Goal: Task Accomplishment & Management: Manage account settings

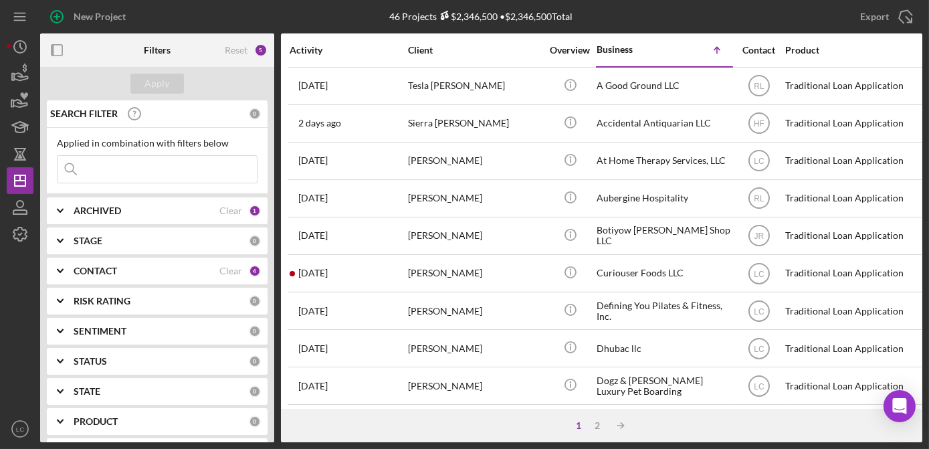
click at [92, 269] on b "CONTACT" at bounding box center [95, 270] width 43 height 11
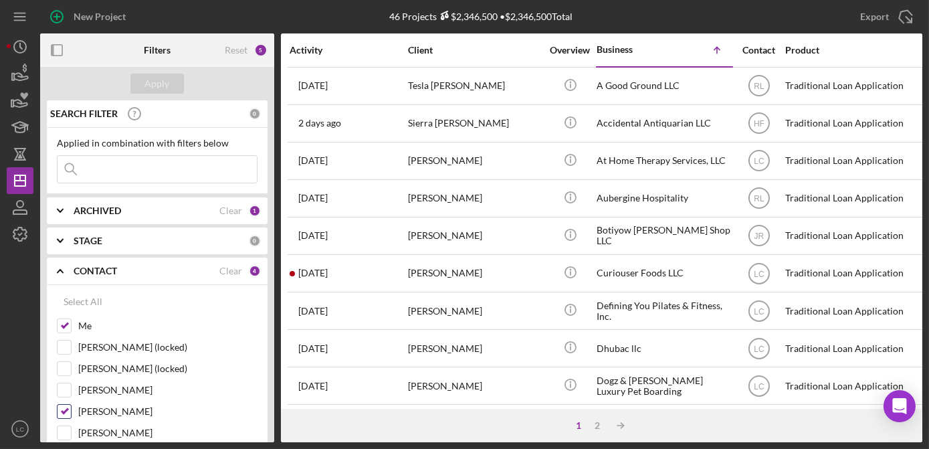
click at [64, 405] on input "[PERSON_NAME]" at bounding box center [63, 410] width 13 height 13
checkbox input "false"
click at [47, 404] on div "Select All Me [PERSON_NAME] (locked) [PERSON_NAME] (locked) [PERSON_NAME] [PERS…" at bounding box center [157, 457] width 221 height 344
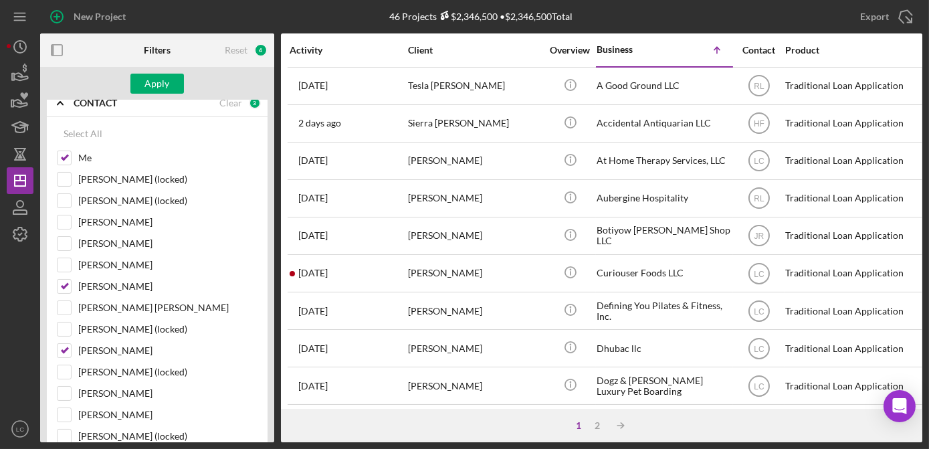
scroll to position [170, 0]
click at [70, 345] on input "[PERSON_NAME]" at bounding box center [63, 348] width 13 height 13
checkbox input "false"
click at [66, 283] on input "[PERSON_NAME]" at bounding box center [63, 283] width 13 height 13
checkbox input "false"
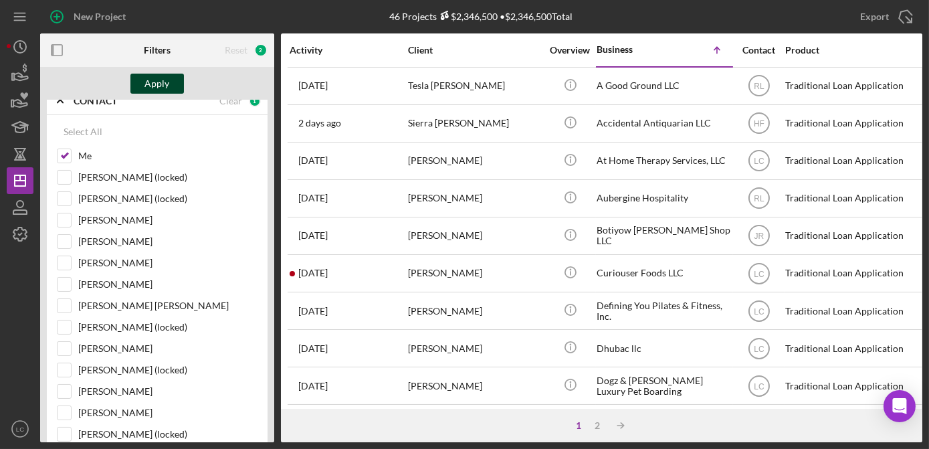
click at [150, 84] on div "Apply" at bounding box center [157, 84] width 25 height 20
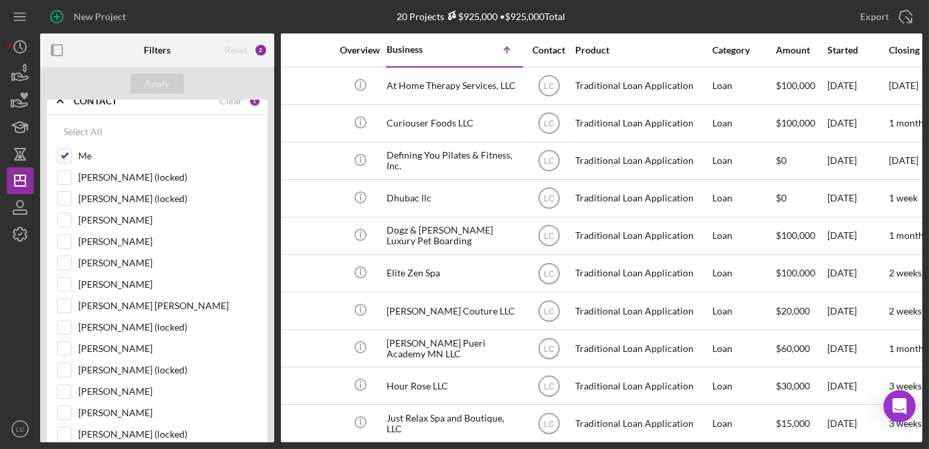
scroll to position [0, 208]
click at [834, 47] on div "Started" at bounding box center [859, 50] width 60 height 11
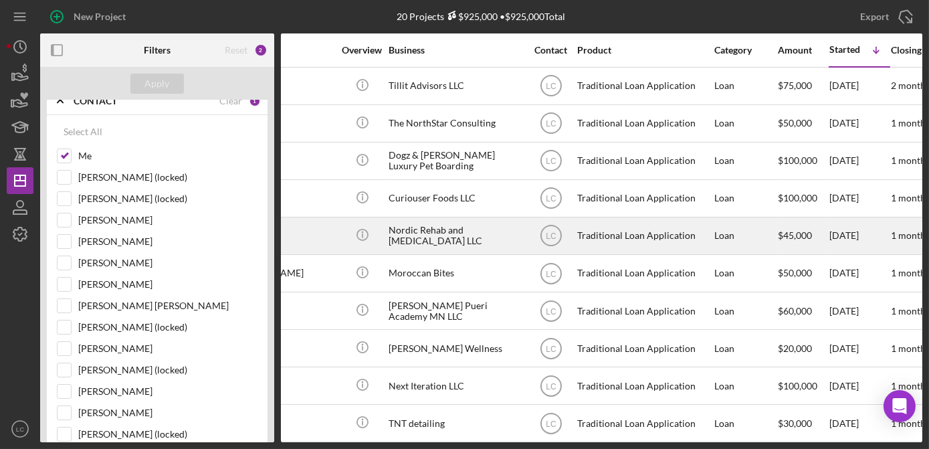
click at [681, 223] on div "Traditional Loan Application" at bounding box center [644, 235] width 134 height 35
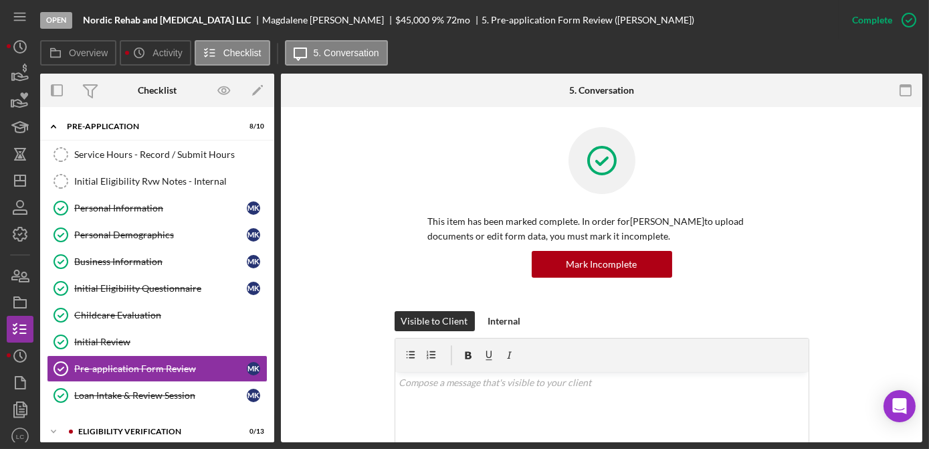
scroll to position [90, 0]
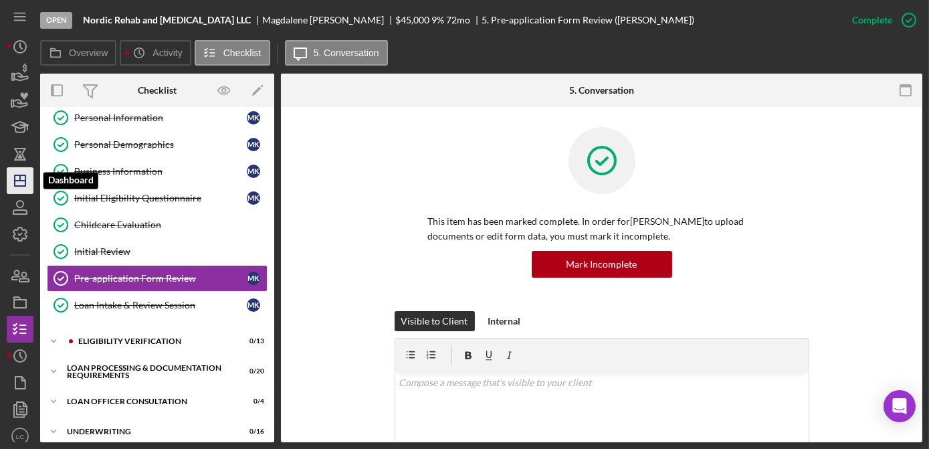
click at [33, 177] on icon "Icon/Dashboard" at bounding box center [19, 180] width 33 height 33
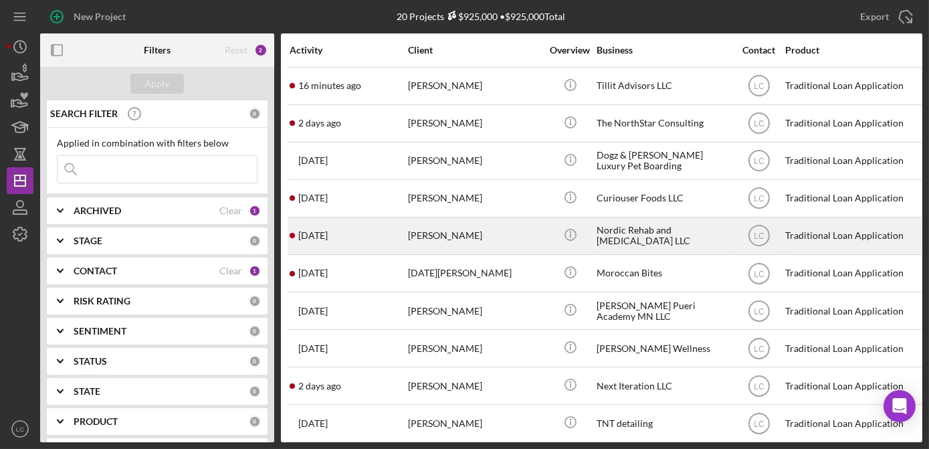
click at [503, 233] on div "[PERSON_NAME]" at bounding box center [475, 235] width 134 height 35
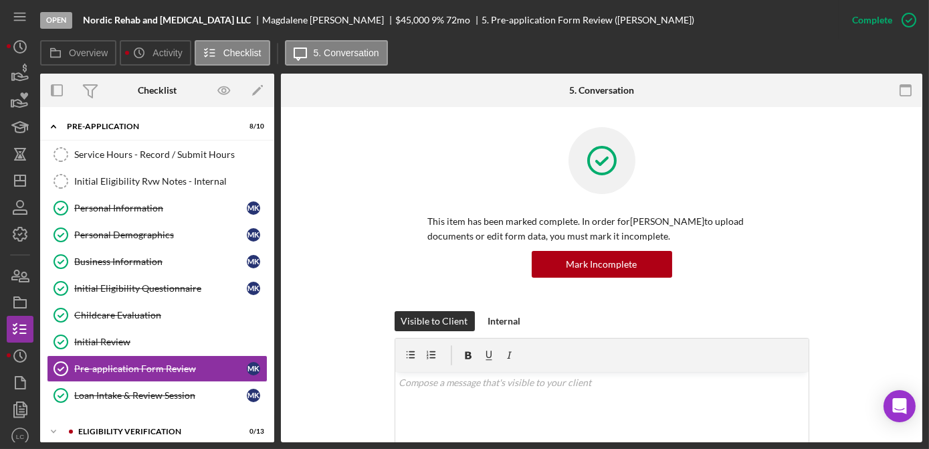
scroll to position [90, 0]
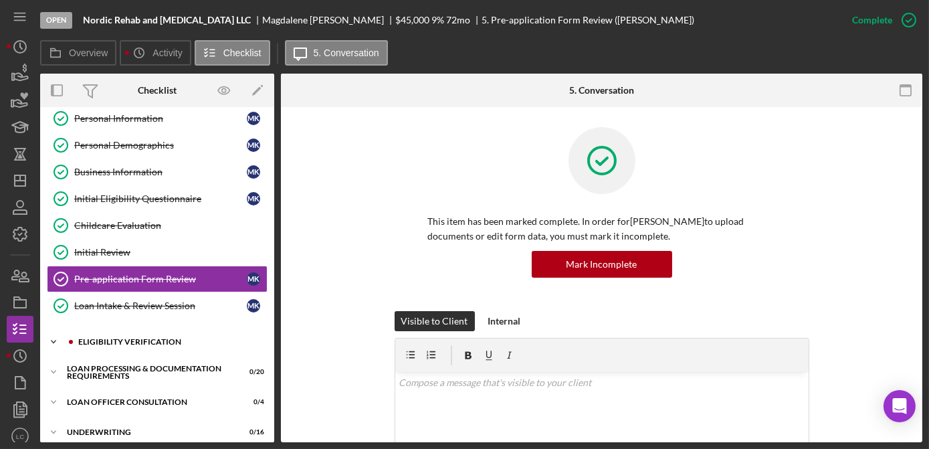
click at [49, 337] on icon "Icon/Expander" at bounding box center [53, 341] width 27 height 27
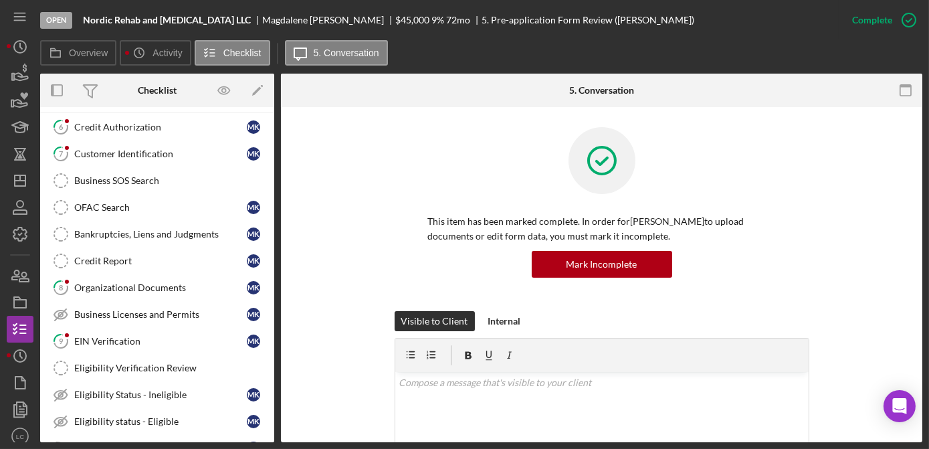
scroll to position [326, 0]
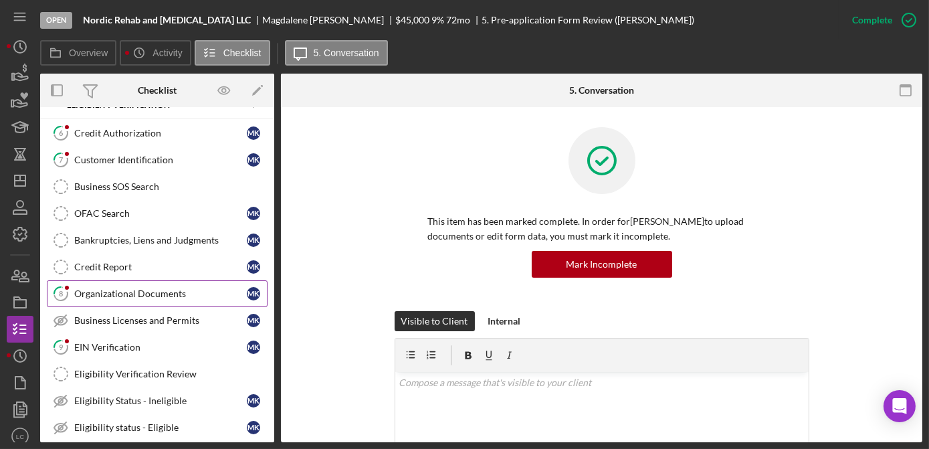
click at [199, 288] on div "Organizational Documents" at bounding box center [160, 293] width 172 height 11
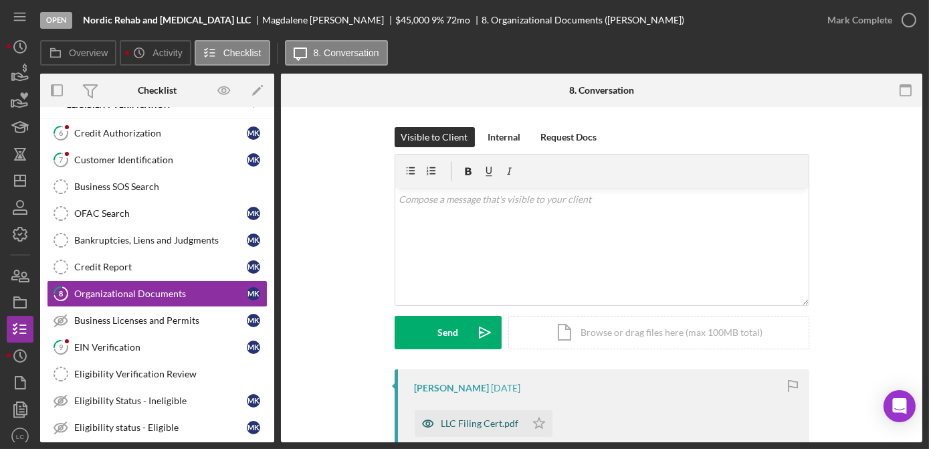
click at [437, 425] on icon "button" at bounding box center [428, 423] width 27 height 27
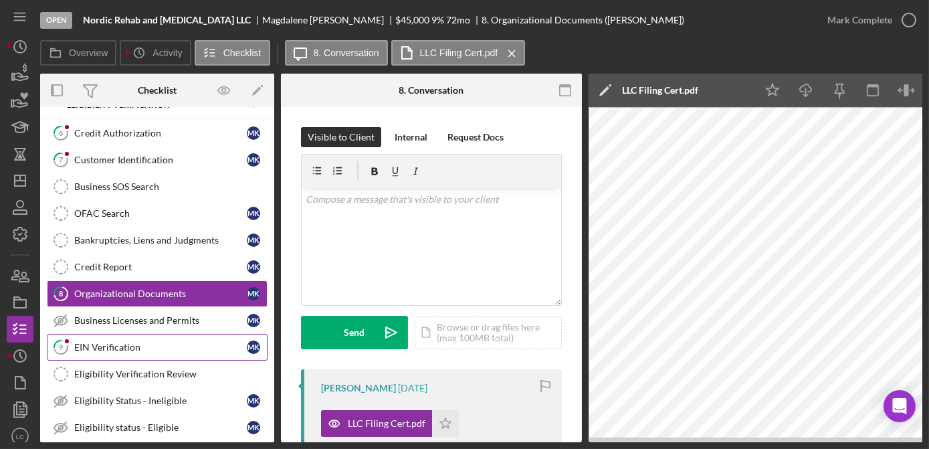
click at [66, 343] on icon at bounding box center [60, 346] width 13 height 13
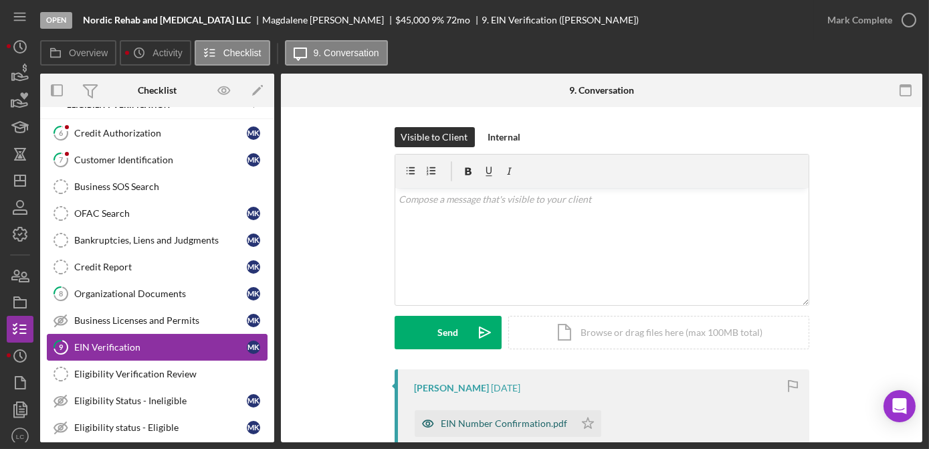
click at [455, 420] on div "EIN Number Confirmation.pdf" at bounding box center [504, 423] width 126 height 11
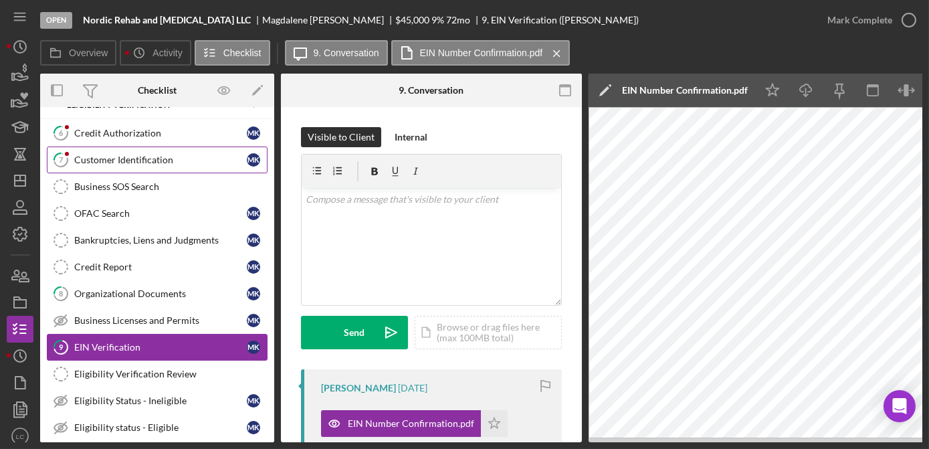
click at [150, 154] on div "Customer Identification" at bounding box center [160, 159] width 172 height 11
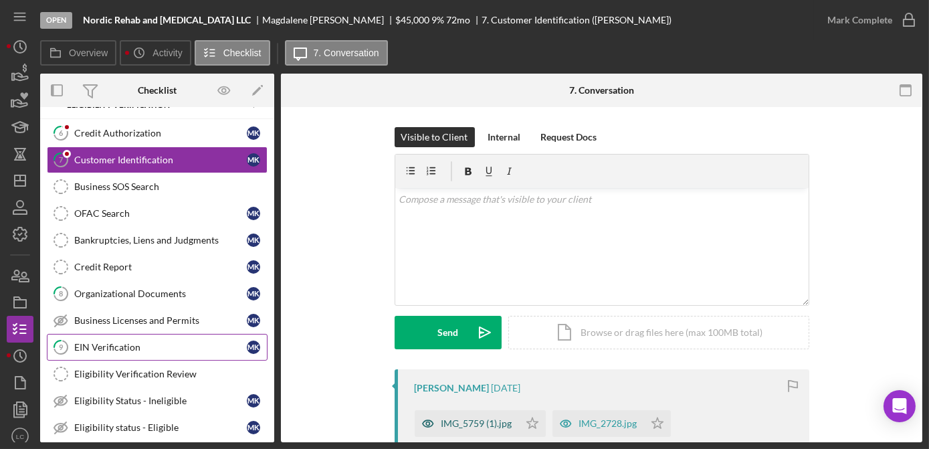
click at [449, 431] on div "IMG_5759 (1).jpg" at bounding box center [467, 423] width 104 height 27
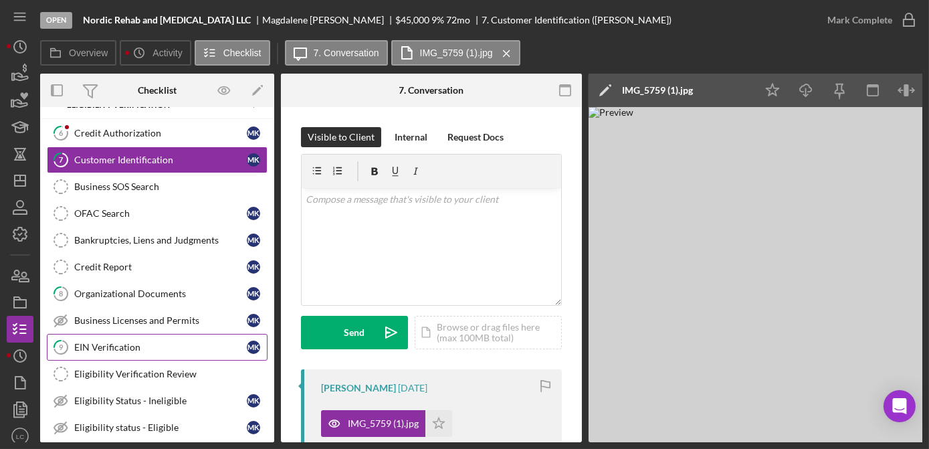
click at [489, 427] on div "IMG_5759 (1).jpg Icon/Star IMG_2728.jpg Icon/Star IMG_5760 (1).jpg Icon/Star" at bounding box center [434, 453] width 227 height 100
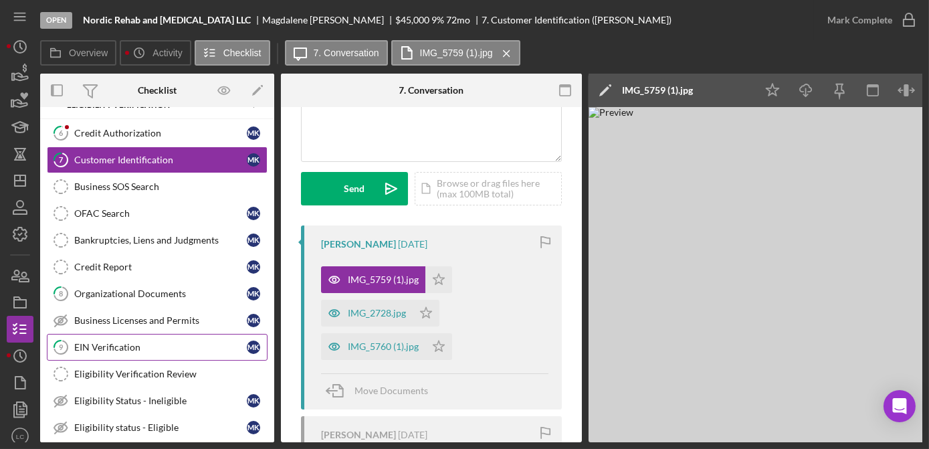
scroll to position [146, 0]
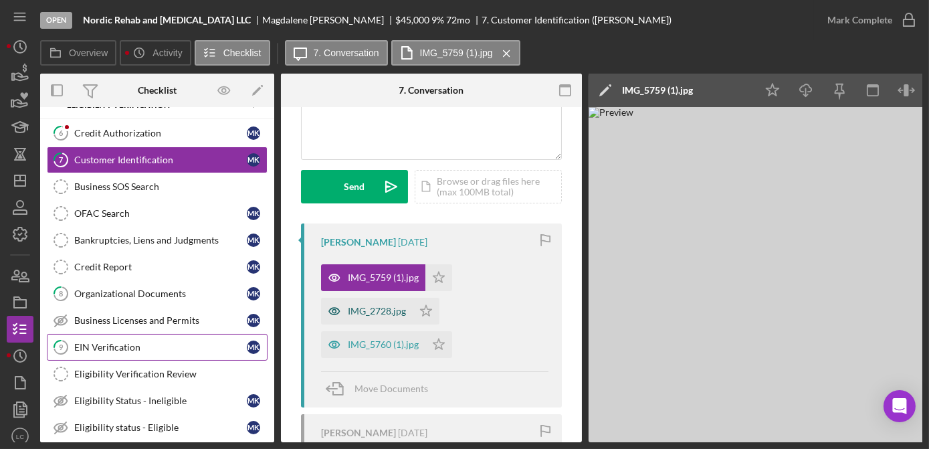
click at [372, 306] on div "IMG_2728.jpg" at bounding box center [377, 311] width 58 height 11
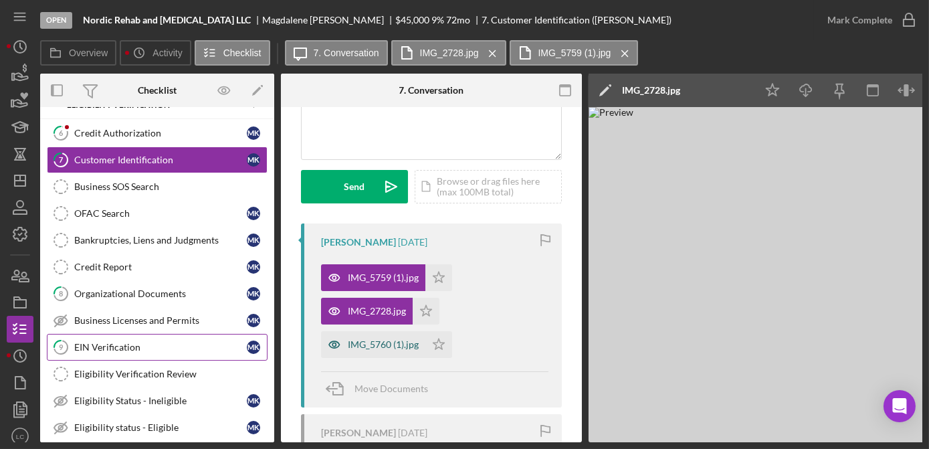
click at [376, 337] on div "IMG_5760 (1).jpg" at bounding box center [373, 344] width 104 height 27
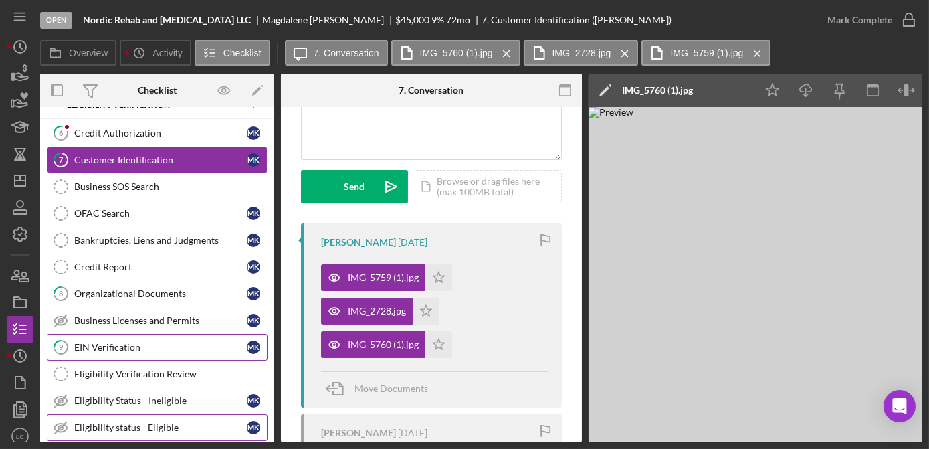
click at [203, 422] on div "Eligibility status - Eligible" at bounding box center [160, 427] width 172 height 11
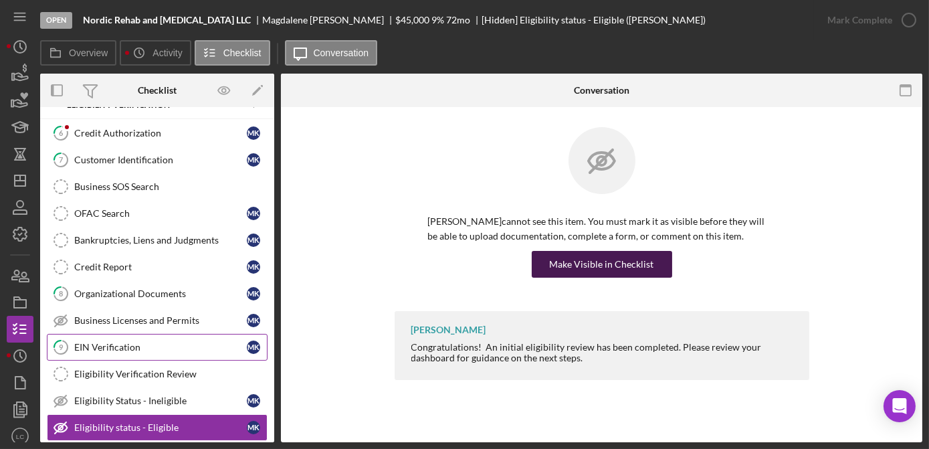
click at [550, 261] on button "Make Visible in Checklist" at bounding box center [601, 264] width 140 height 27
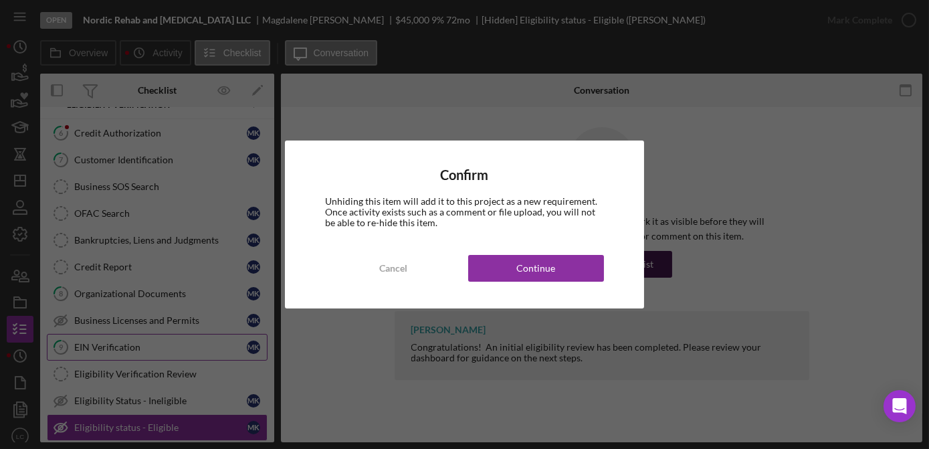
click at [550, 261] on div "Continue" at bounding box center [535, 268] width 39 height 27
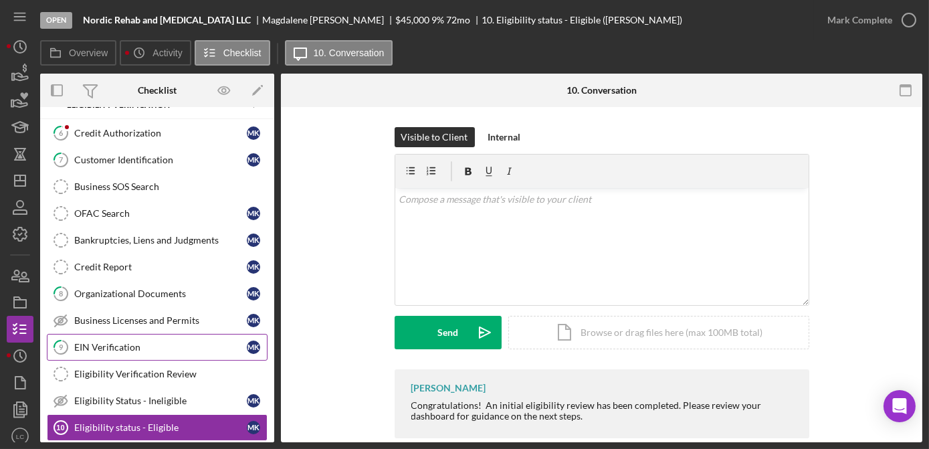
click at [326, 340] on div "Visible to Client Internal v Color teal Color pink Remove color Add row above A…" at bounding box center [601, 248] width 601 height 242
click at [158, 130] on div "Credit Authorization" at bounding box center [160, 133] width 172 height 11
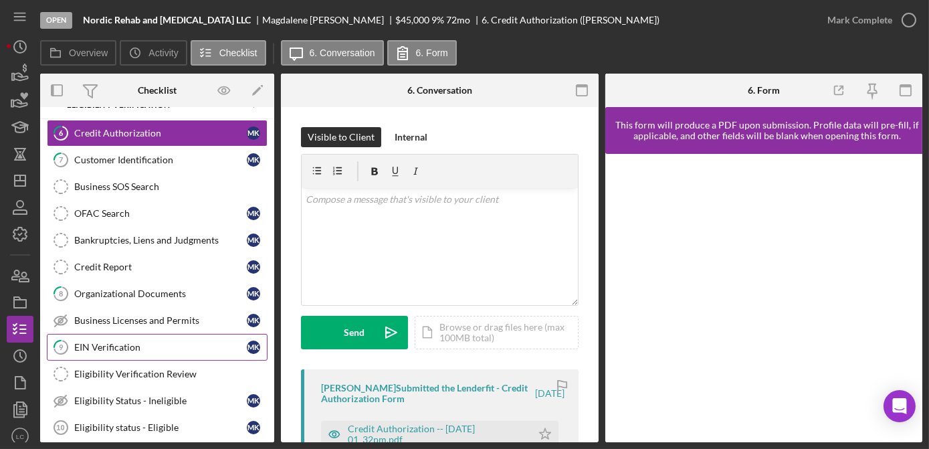
click at [292, 252] on div "Visible to Client Internal v Color teal Color pink Remove color Add row above A…" at bounding box center [440, 444] width 318 height 675
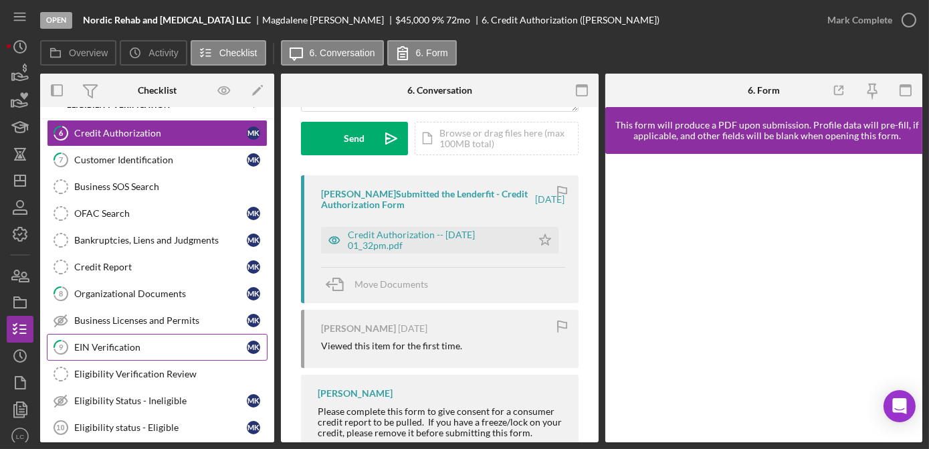
scroll to position [170, 0]
